Goal: Check status: Check status

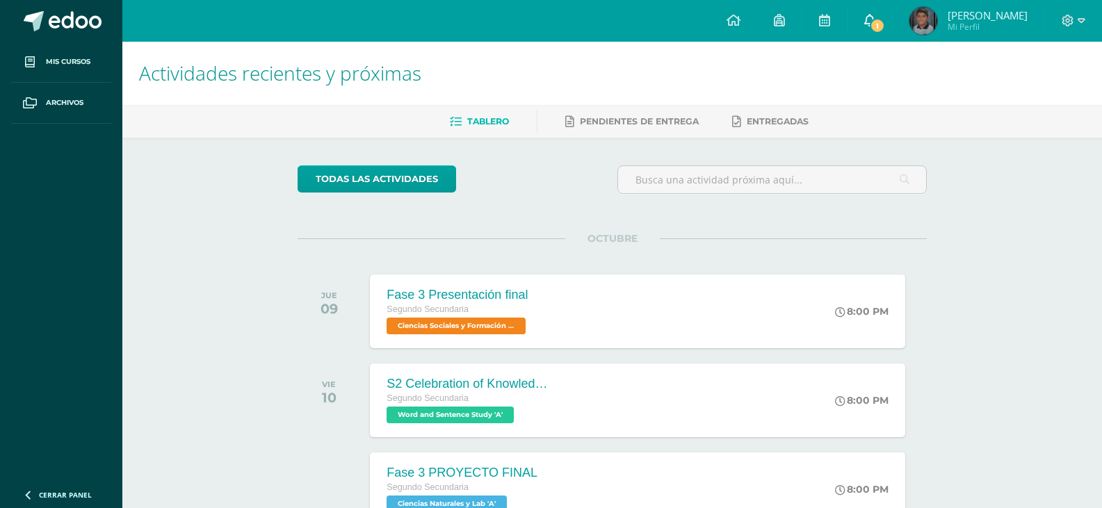
click at [885, 23] on span "1" at bounding box center [877, 25] width 15 height 15
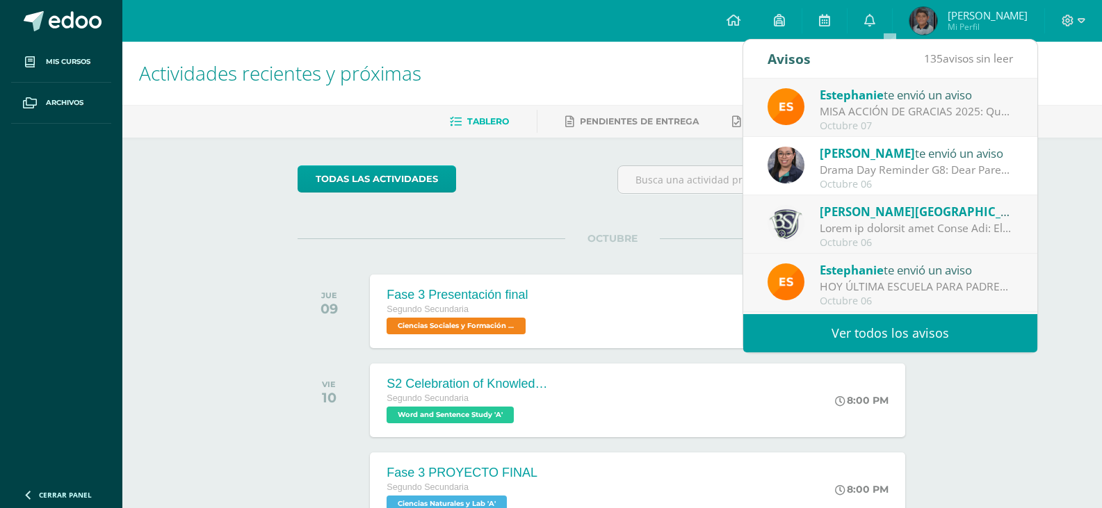
click at [915, 328] on link "Ver todos los avisos" at bounding box center [890, 333] width 294 height 38
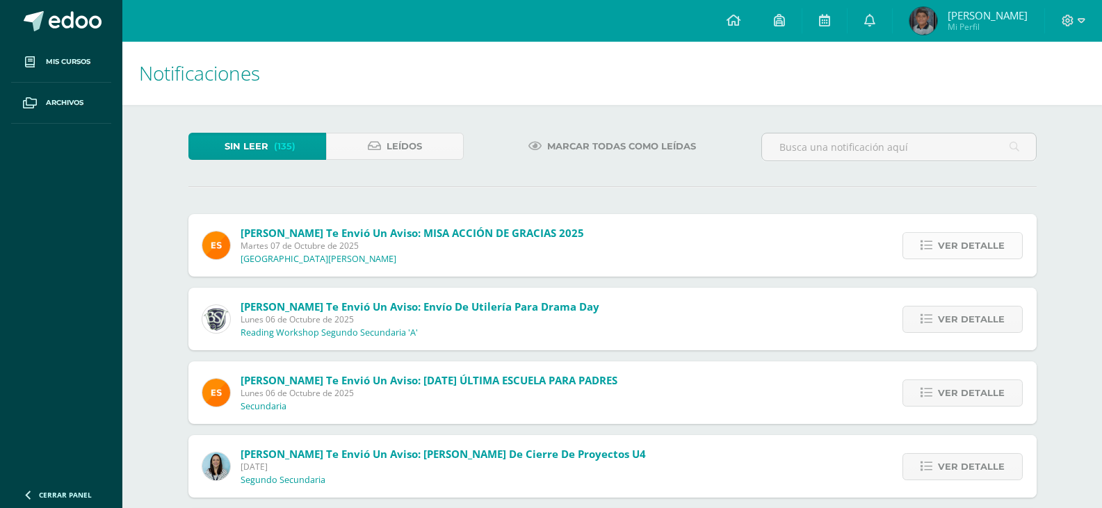
click at [941, 251] on span "Ver detalle" at bounding box center [971, 246] width 67 height 26
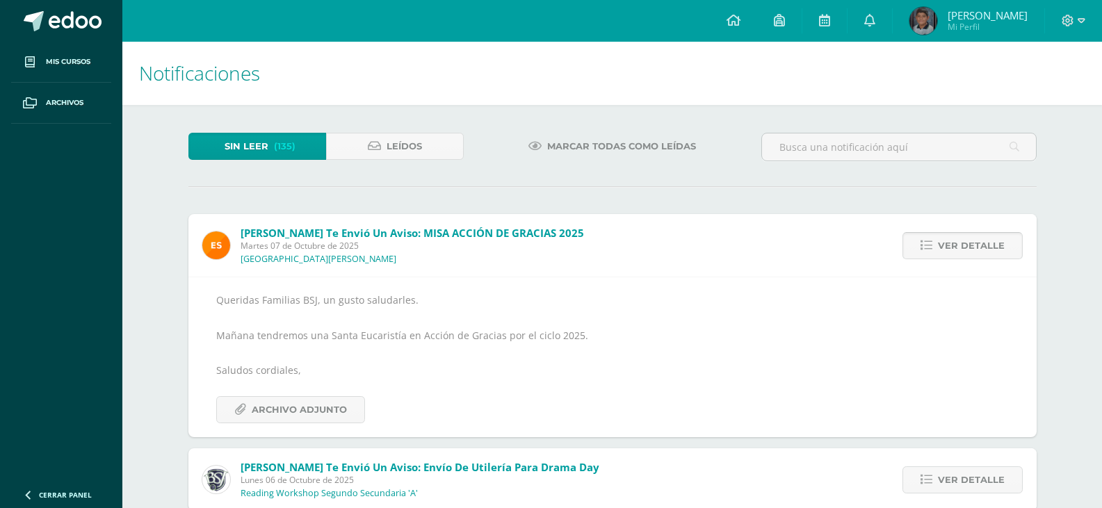
click at [944, 257] on span "Ver detalle" at bounding box center [971, 246] width 67 height 26
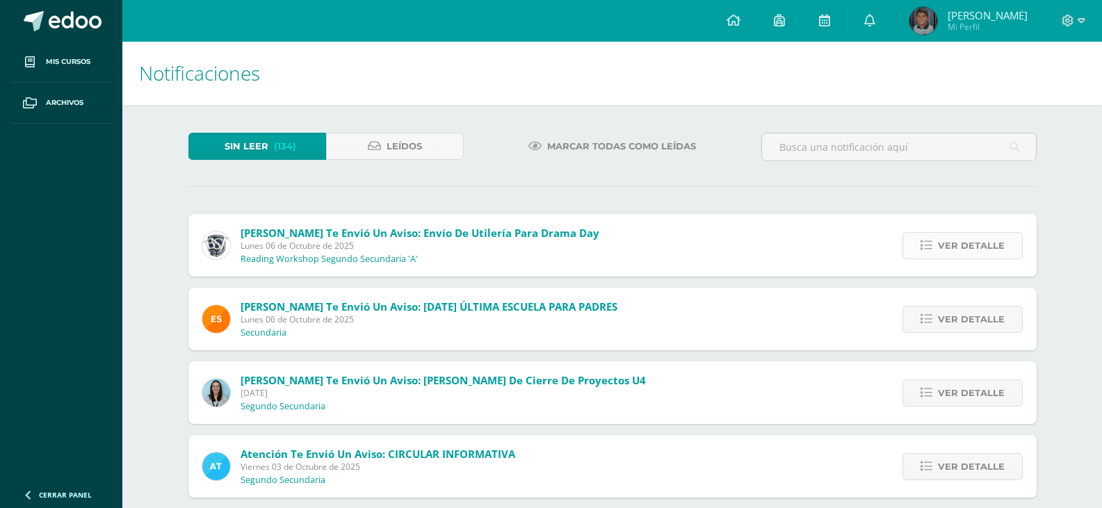
click at [948, 250] on span "Ver detalle" at bounding box center [971, 246] width 67 height 26
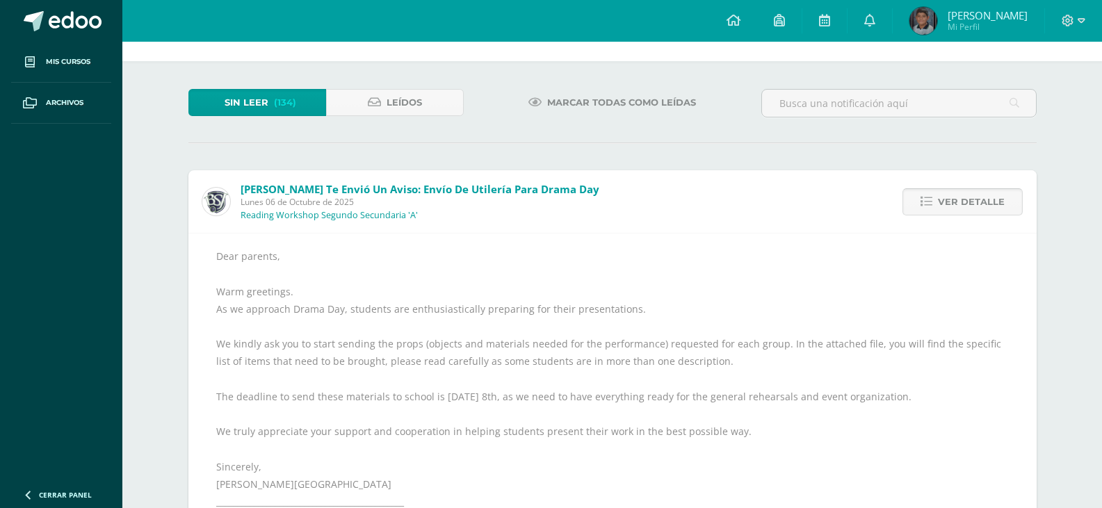
scroll to position [139, 0]
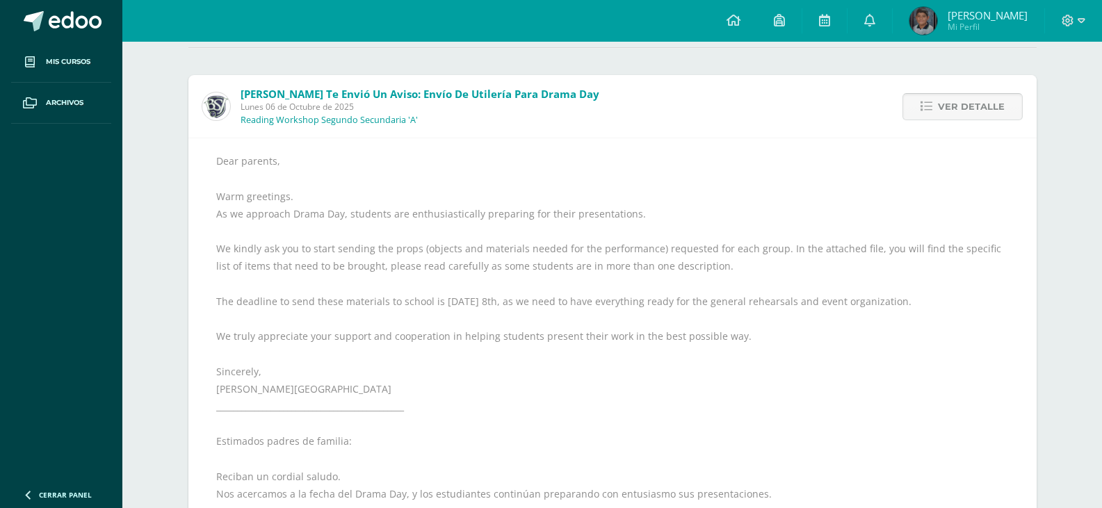
click at [959, 111] on span "Ver detalle" at bounding box center [971, 107] width 67 height 26
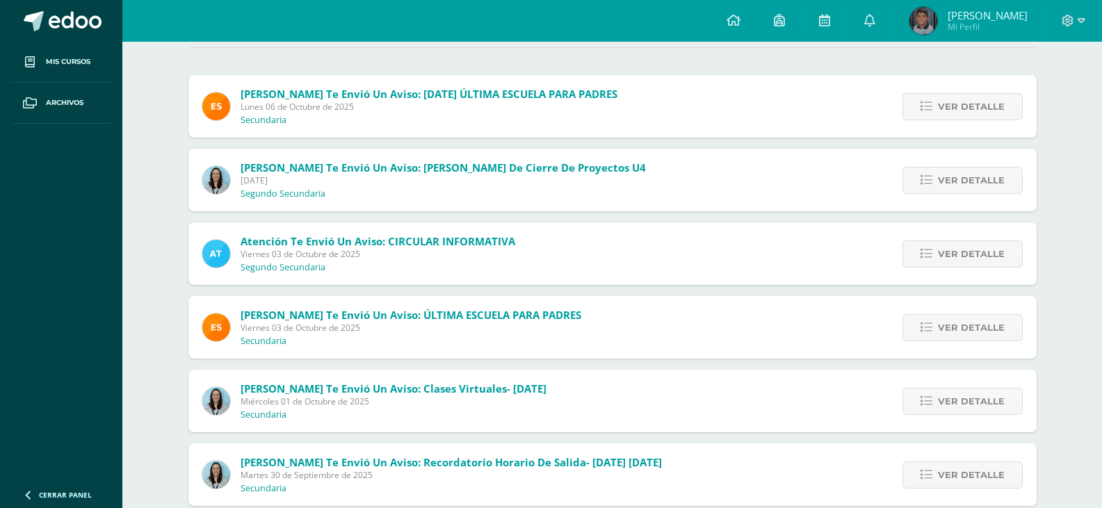
click at [966, 26] on span "Omar André Mi Perfil" at bounding box center [969, 21] width 124 height 28
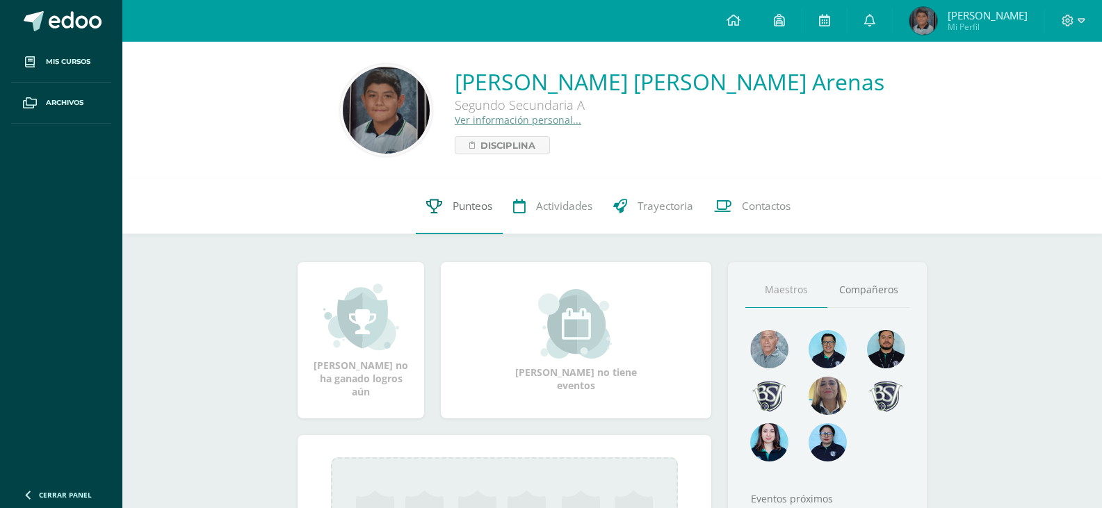
click at [494, 211] on link "Punteos" at bounding box center [459, 207] width 87 height 56
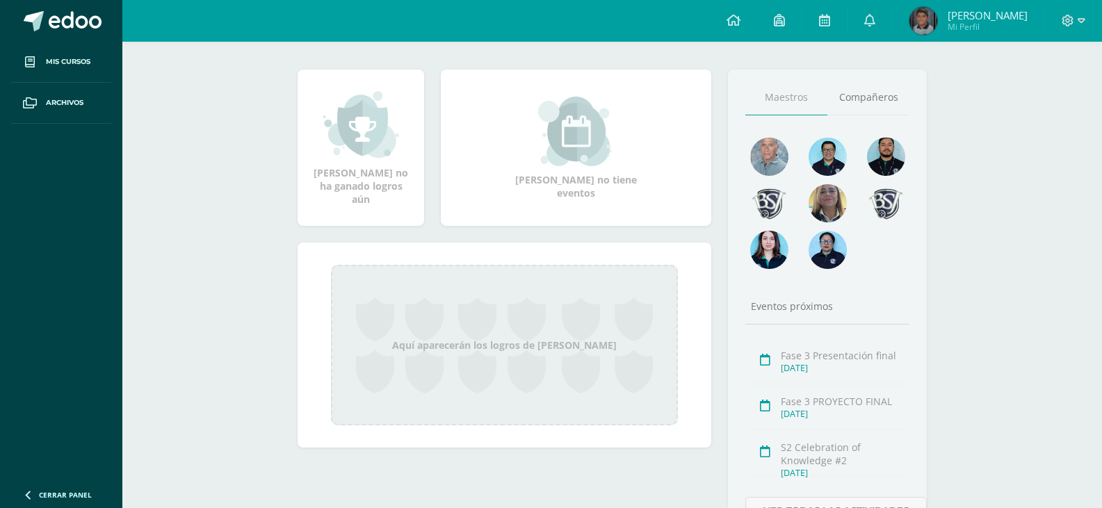
scroll to position [209, 0]
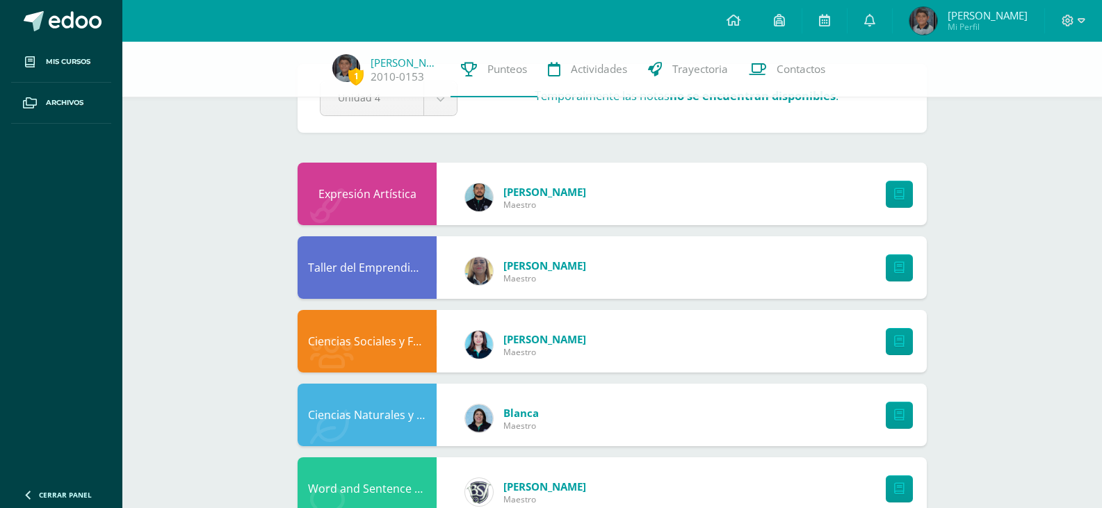
scroll to position [139, 0]
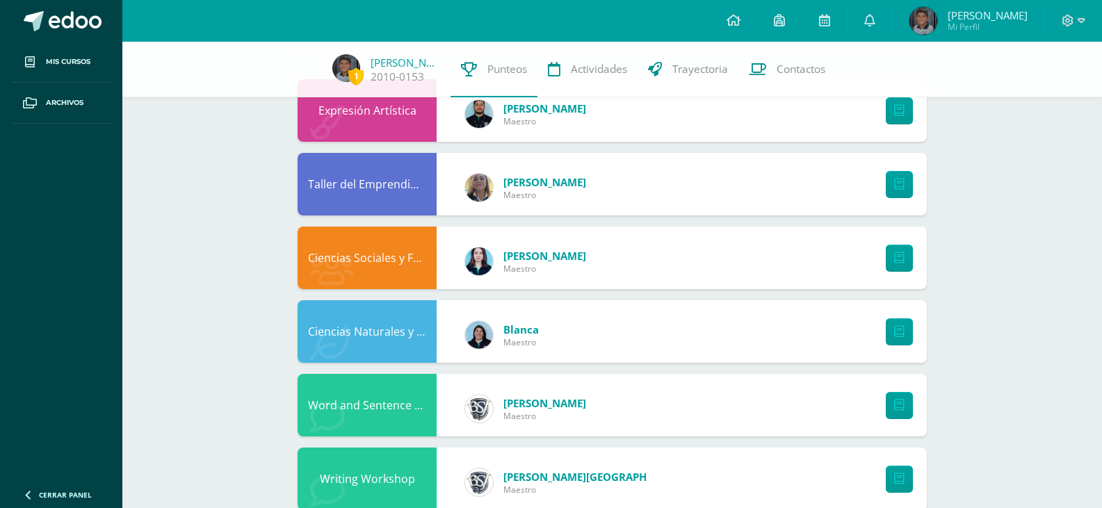
click at [765, 137] on div "Expresión Artística Osvaldo Romero Maestro" at bounding box center [612, 110] width 629 height 63
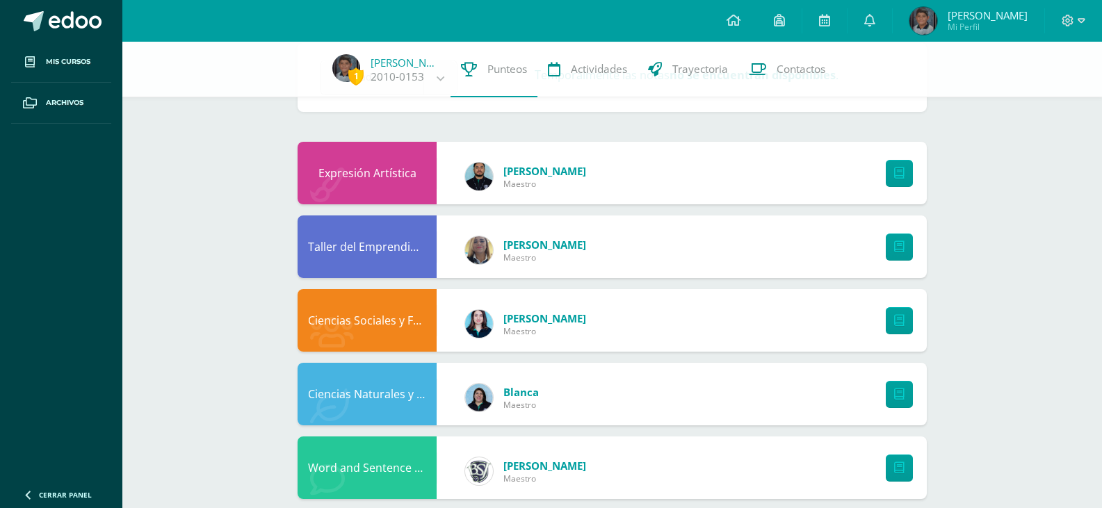
scroll to position [0, 0]
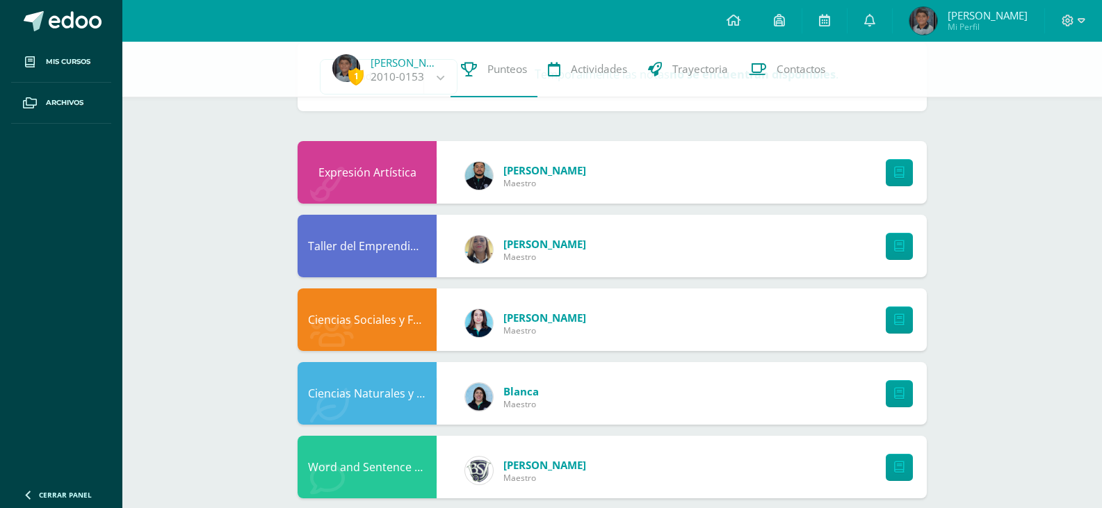
scroll to position [63, 0]
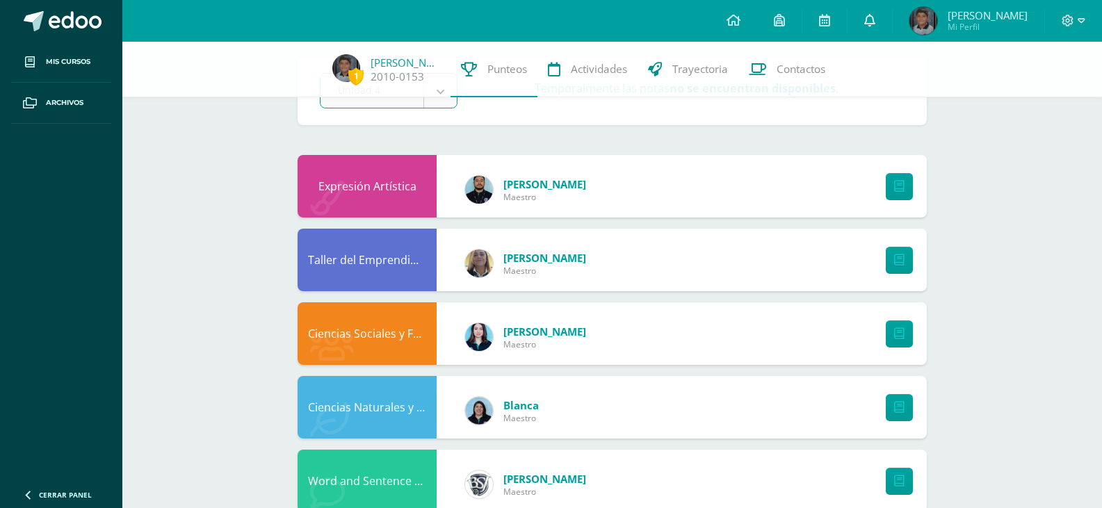
click at [875, 24] on icon at bounding box center [869, 20] width 11 height 13
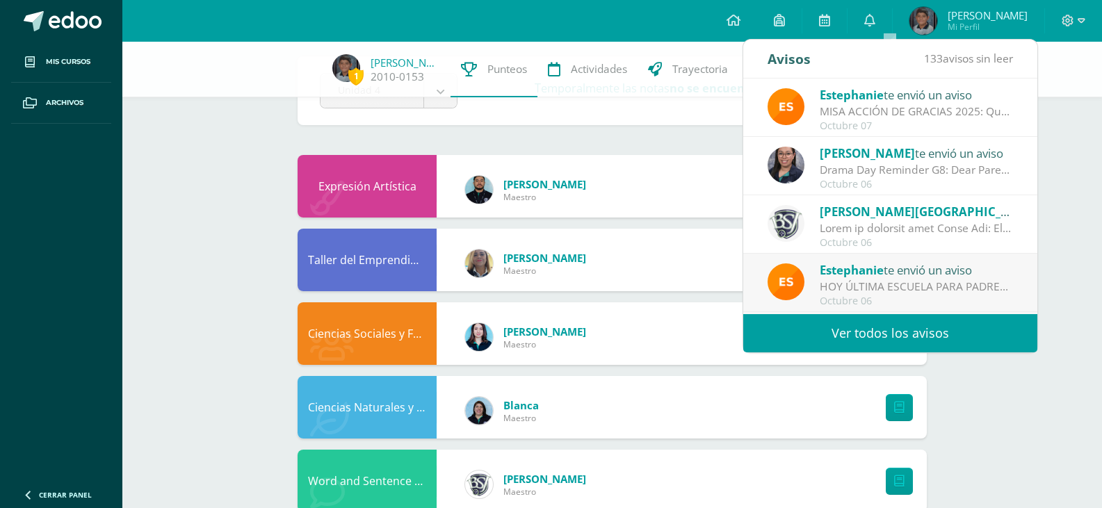
click at [915, 337] on link "Ver todos los avisos" at bounding box center [890, 333] width 294 height 38
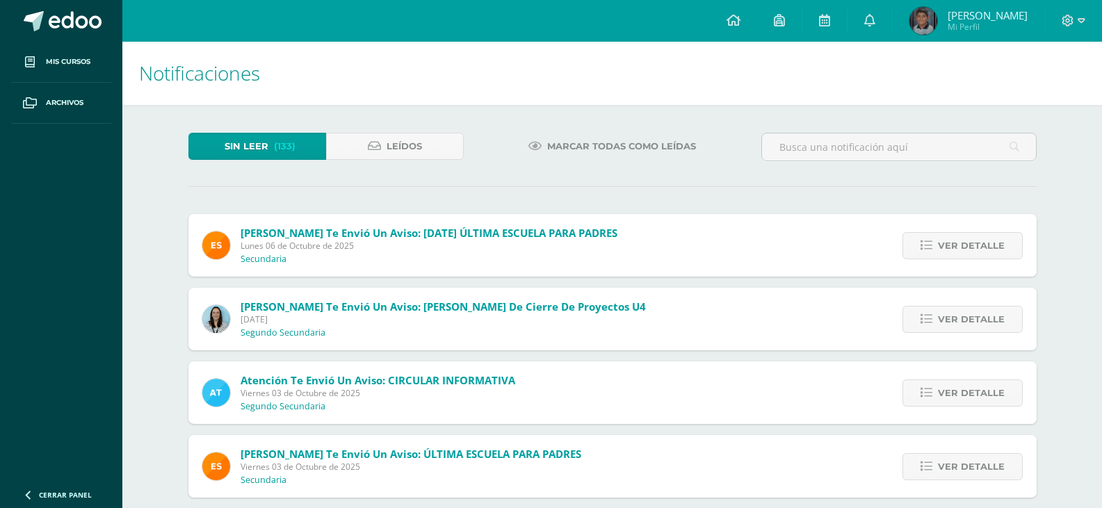
click at [957, 19] on span "Omar André Mi Perfil" at bounding box center [969, 21] width 124 height 28
click at [1013, 8] on span "[PERSON_NAME]" at bounding box center [988, 15] width 80 height 14
click at [1010, 16] on span "[PERSON_NAME]" at bounding box center [988, 15] width 80 height 14
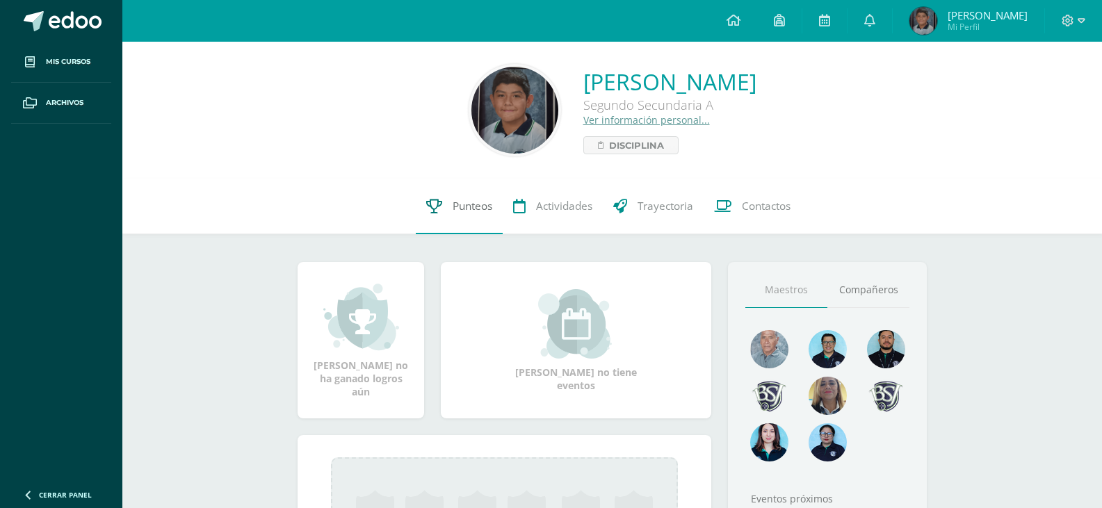
click at [474, 208] on span "Punteos" at bounding box center [473, 206] width 40 height 15
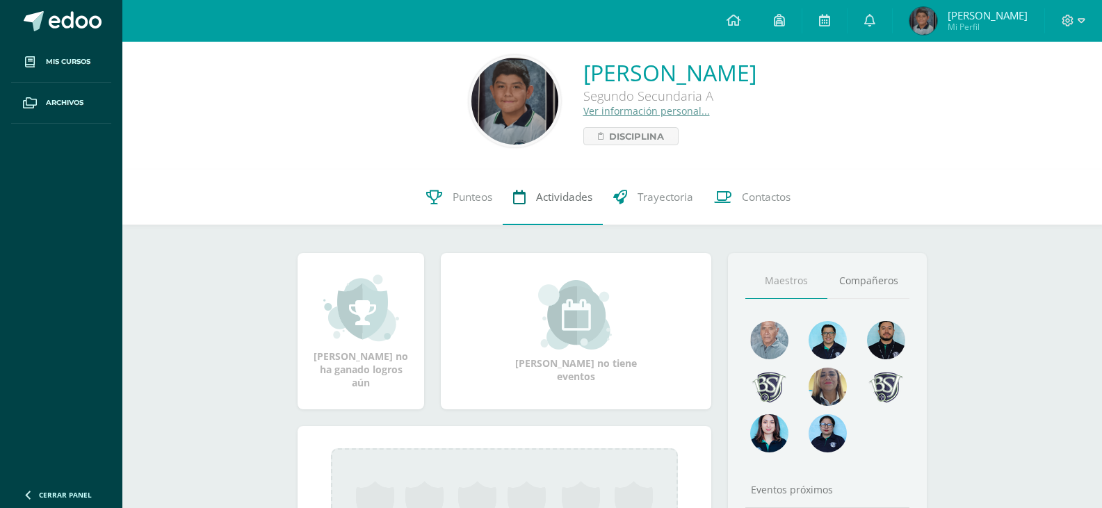
scroll to position [70, 0]
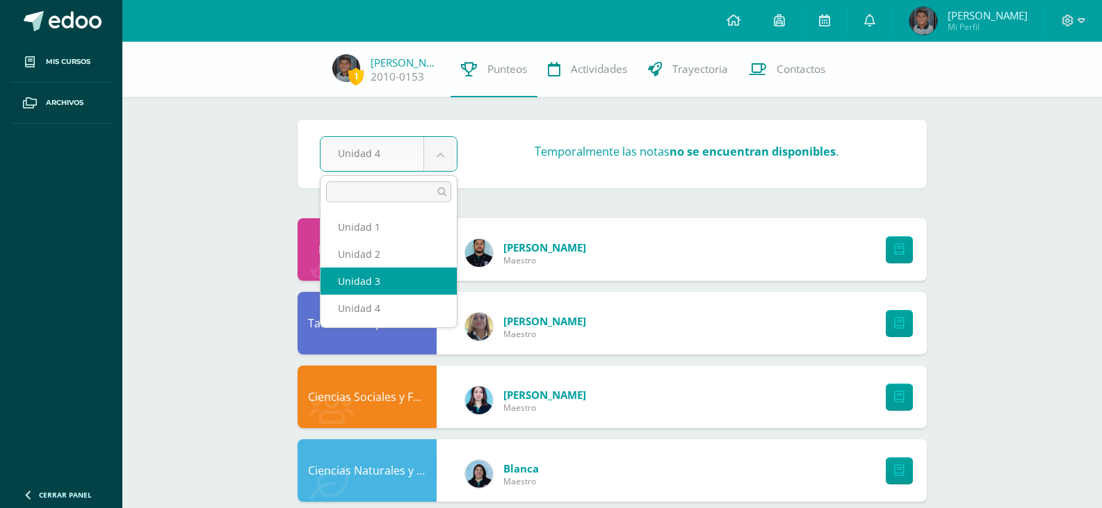
select select "Unidad 3"
